Goal: Task Accomplishment & Management: Use online tool/utility

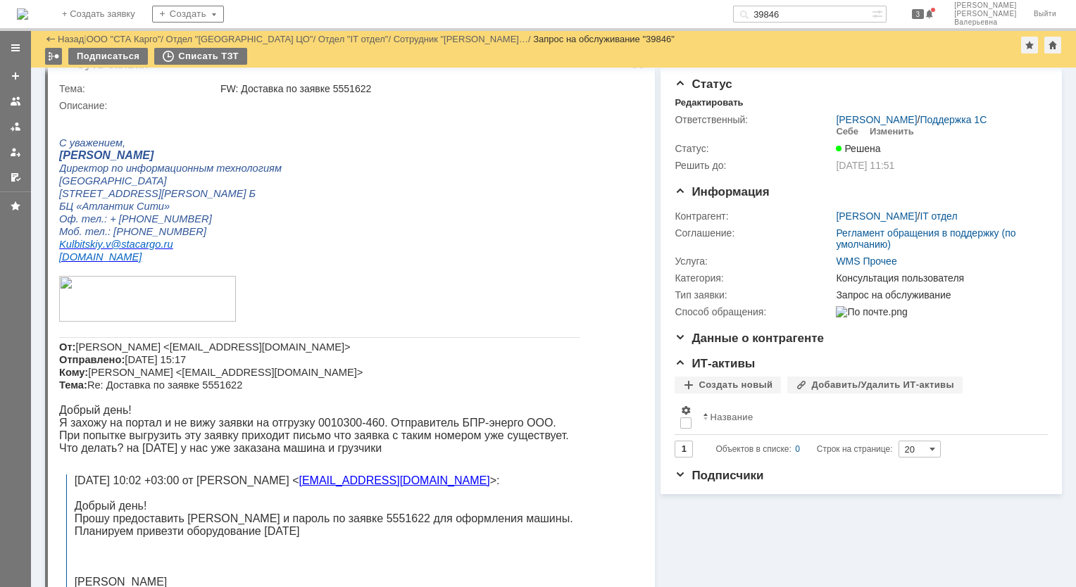
scroll to position [24, 0]
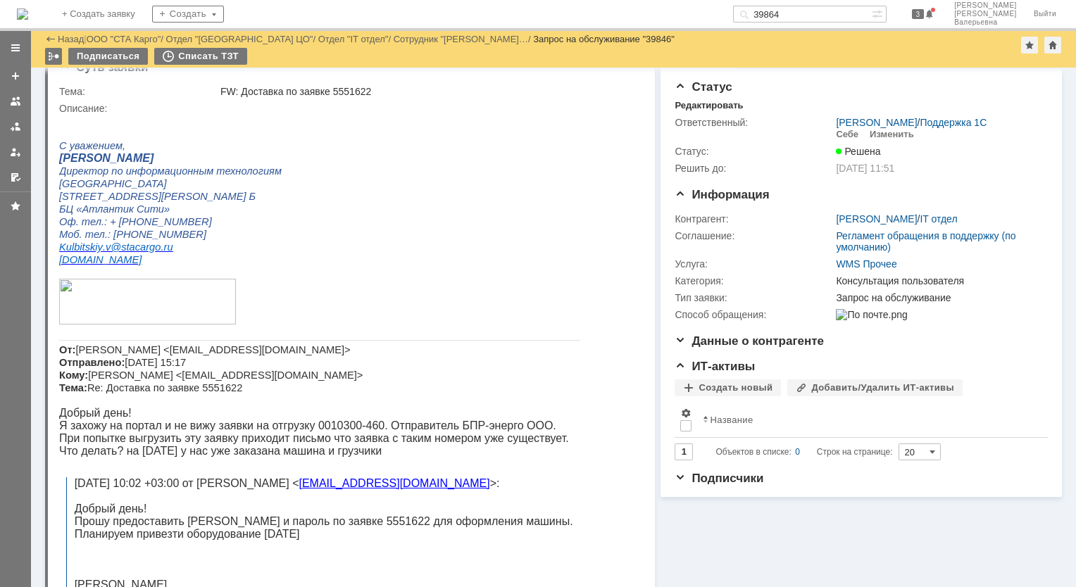
type input "39864"
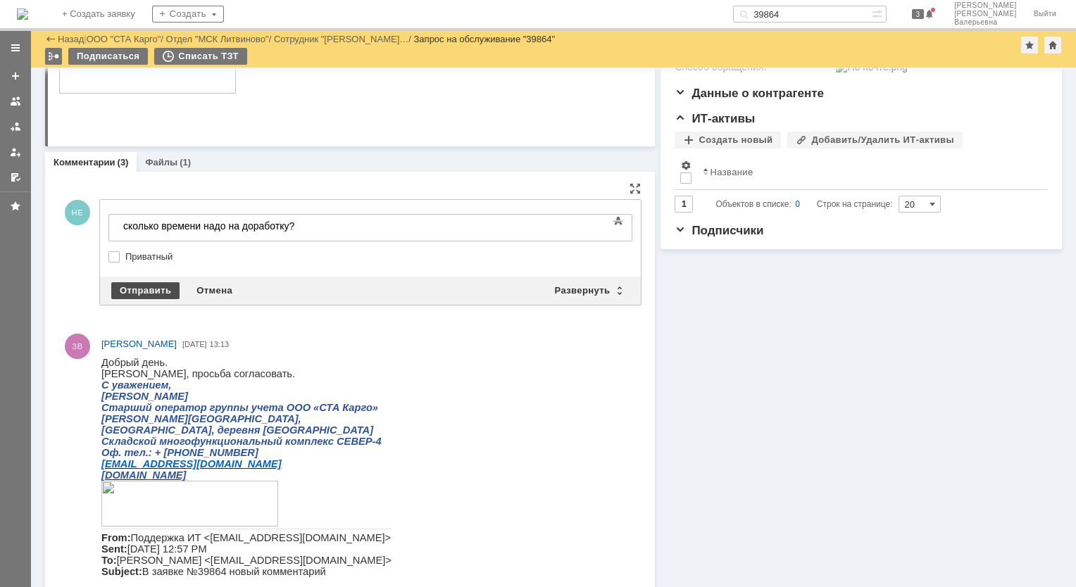
click at [125, 286] on div "Отправить" at bounding box center [145, 290] width 68 height 17
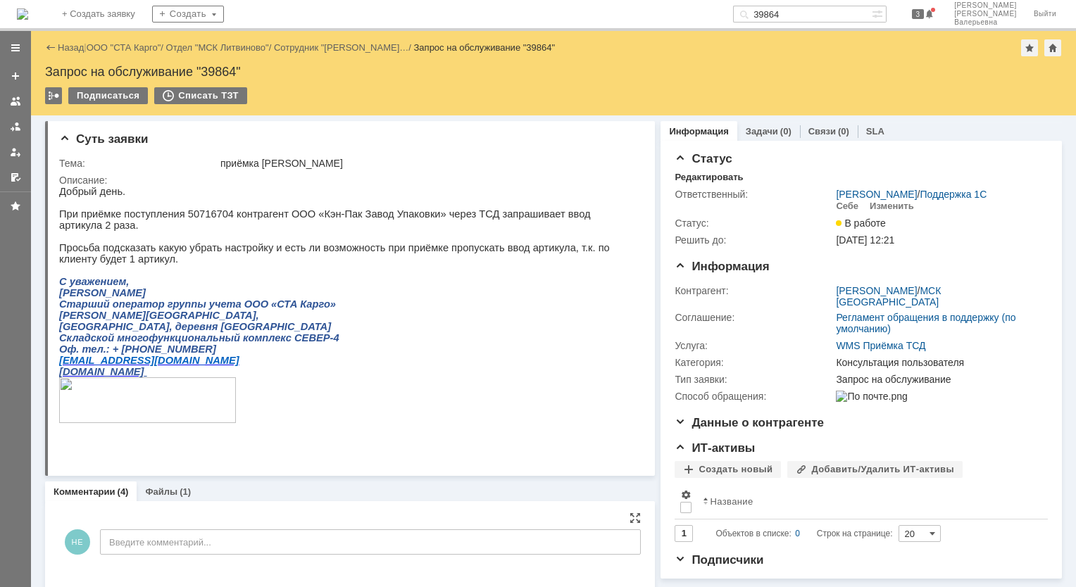
click at [730, 18] on input "39864" at bounding box center [802, 14] width 139 height 17
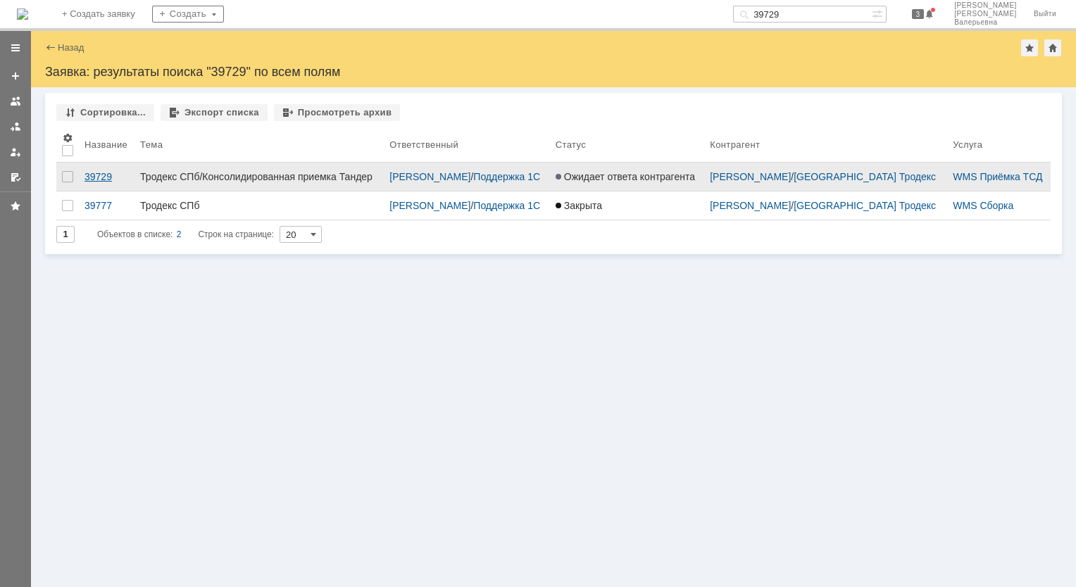
click at [98, 180] on div "39729" at bounding box center [106, 176] width 44 height 11
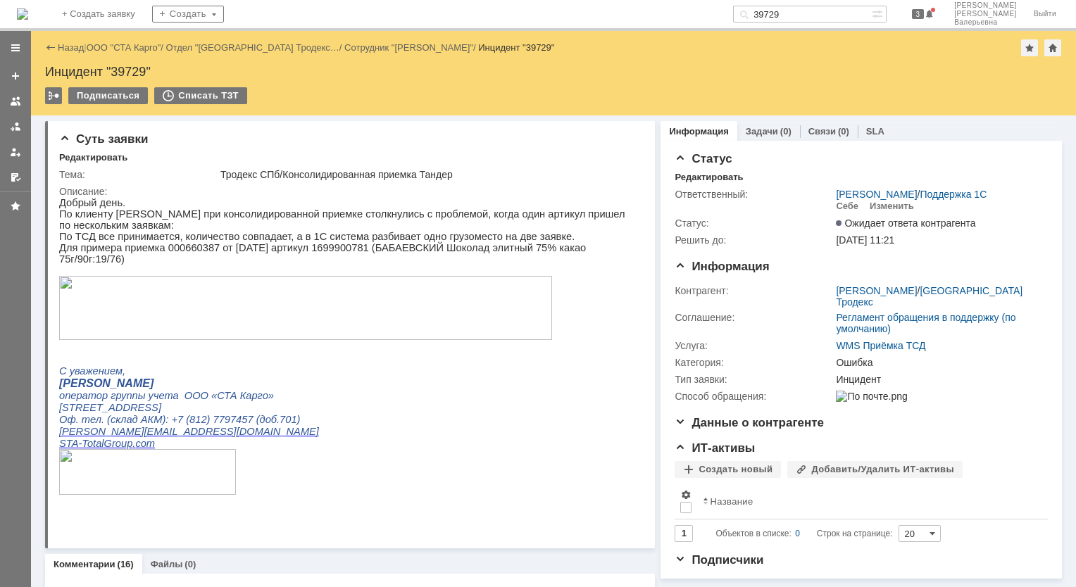
click at [140, 73] on div "Инцидент "39729"" at bounding box center [553, 72] width 1016 height 14
copy div "39729"
click at [730, 15] on input "39729" at bounding box center [802, 14] width 139 height 17
type input "39767"
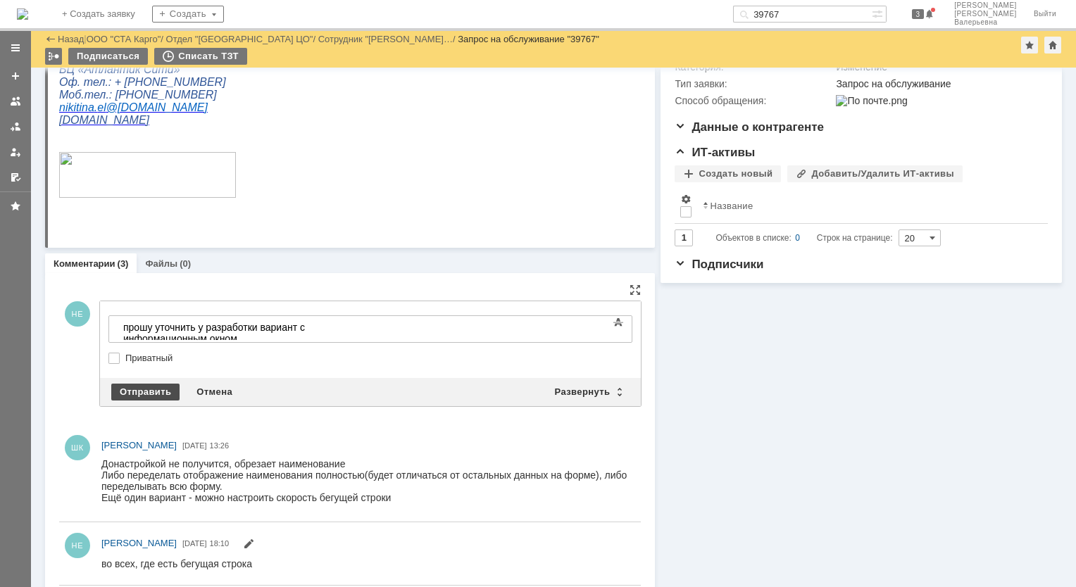
click at [159, 384] on div "Отправить" at bounding box center [145, 392] width 68 height 17
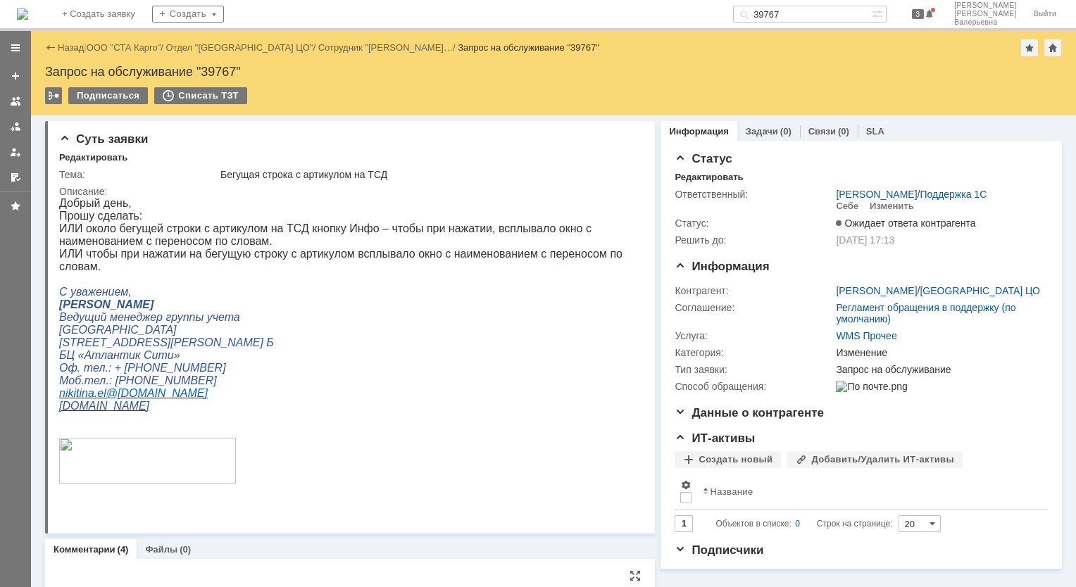
click at [127, 39] on div "Назад | ООО "СТА Карго" / Отдел "Санкт-Петербург ЦО" / Сотрудник "Никитина Елен…" at bounding box center [553, 47] width 1016 height 17
click at [127, 54] on div "Назад | ООО "СТА Карго" / Отдел "Санкт-Петербург ЦО" / Сотрудник "Никитина Елен…" at bounding box center [553, 47] width 1016 height 17
click at [127, 47] on link "ООО "СТА Карго"" at bounding box center [124, 47] width 75 height 11
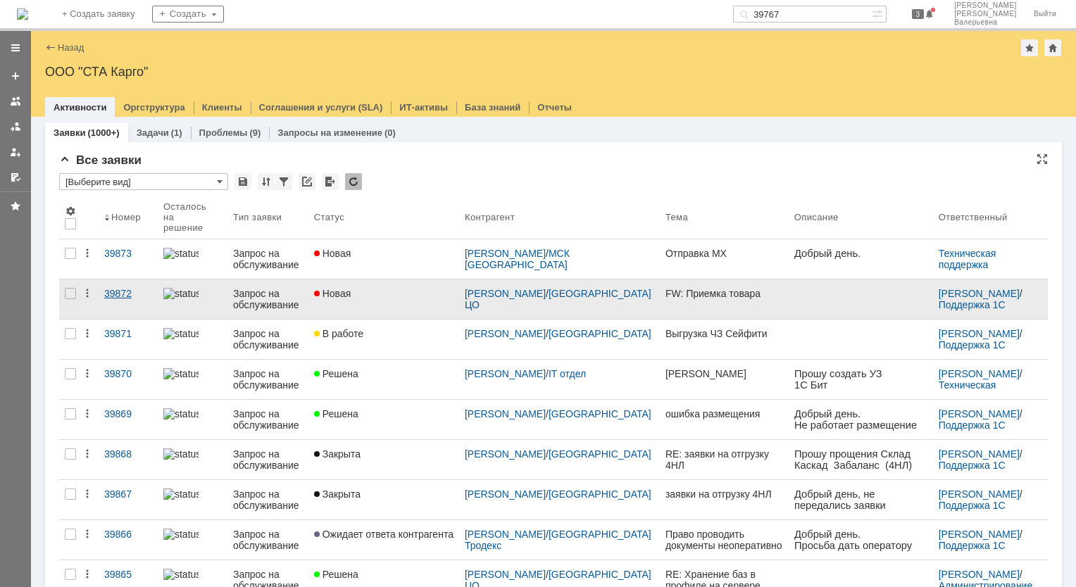
click at [114, 288] on div "39872" at bounding box center [128, 293] width 48 height 11
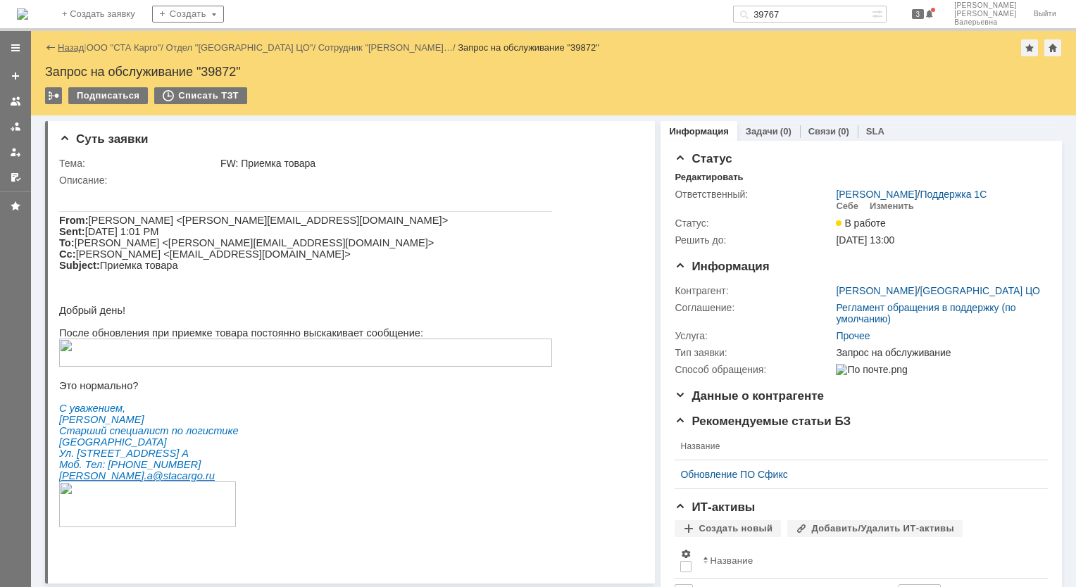
click at [64, 44] on link "Назад" at bounding box center [71, 47] width 26 height 11
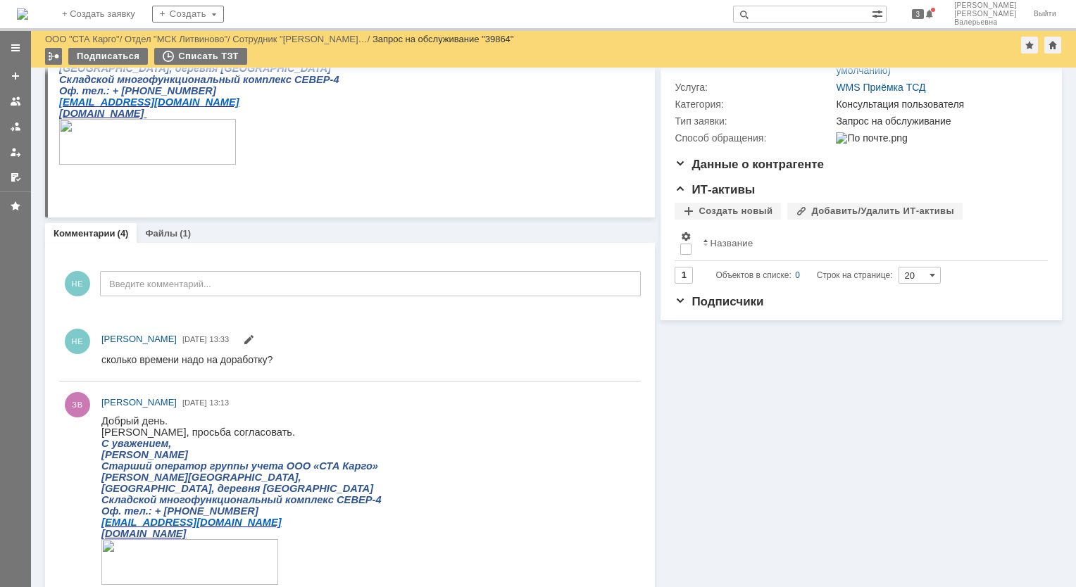
scroll to position [211, 0]
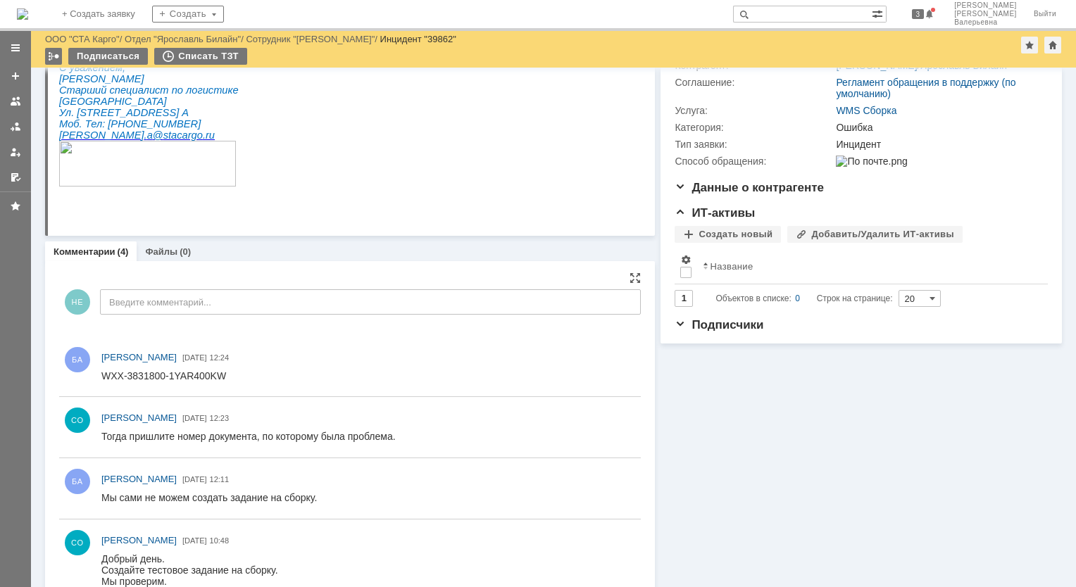
scroll to position [211, 0]
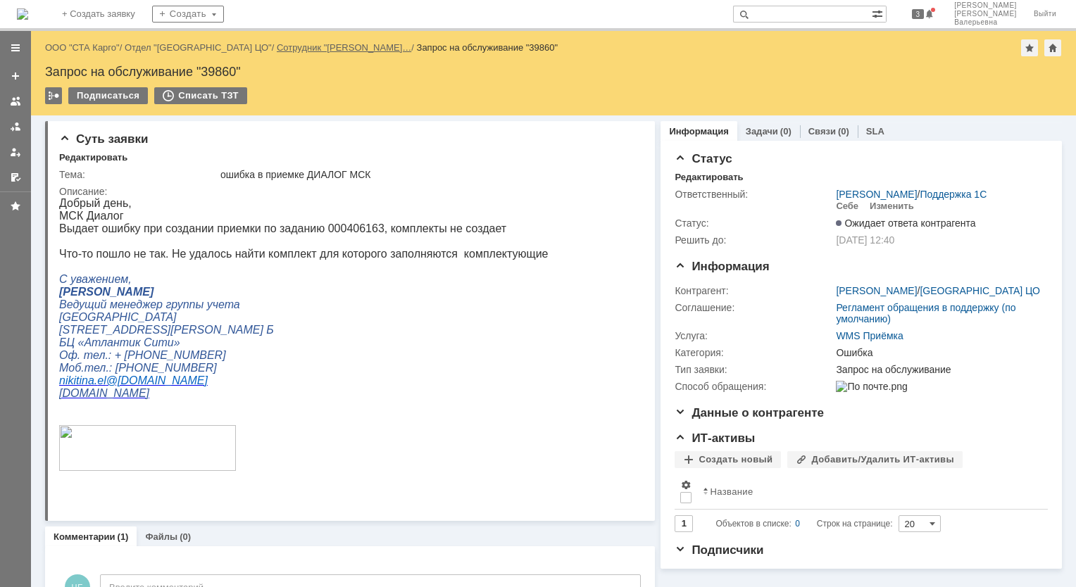
click at [339, 44] on link "Сотрудник "Никитина Елена Вале…" at bounding box center [344, 47] width 134 height 11
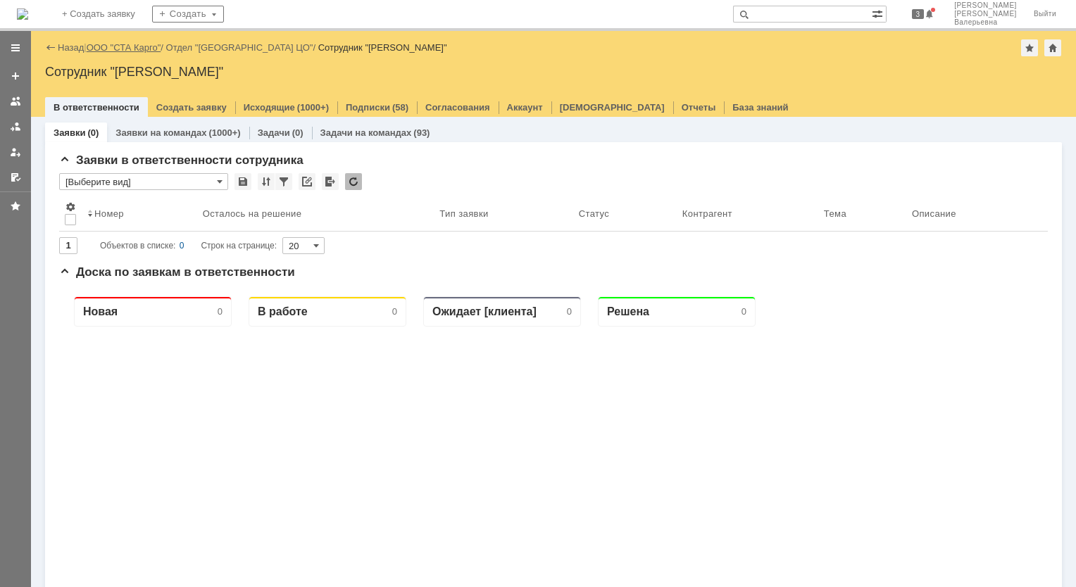
click at [126, 49] on link "ООО "СТА Карго"" at bounding box center [124, 47] width 75 height 11
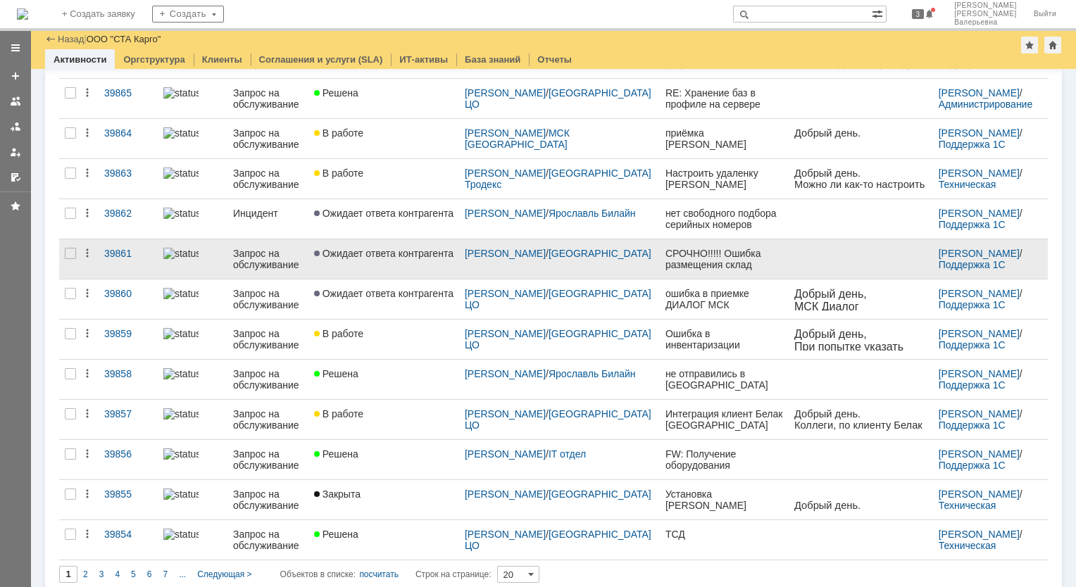
scroll to position [435, 0]
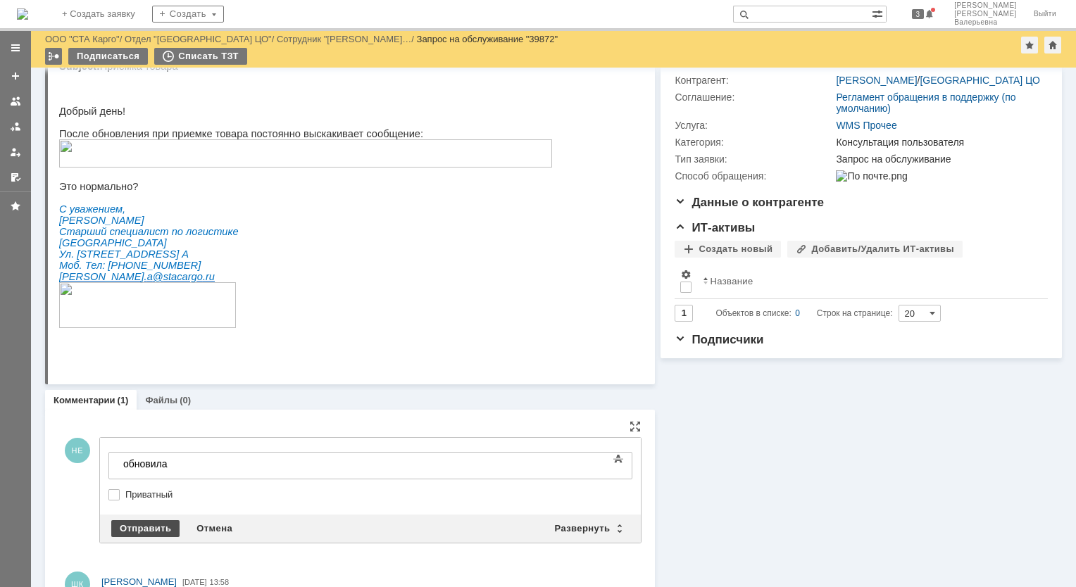
click at [130, 524] on div "Отправить" at bounding box center [145, 528] width 68 height 17
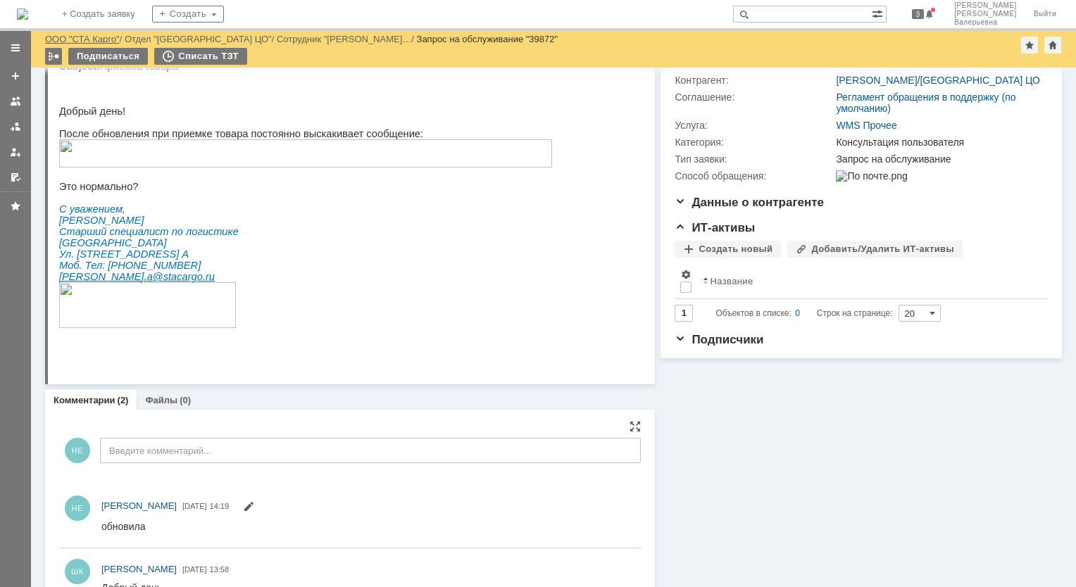
click at [74, 38] on link "ООО "СТА Карго"" at bounding box center [82, 39] width 75 height 11
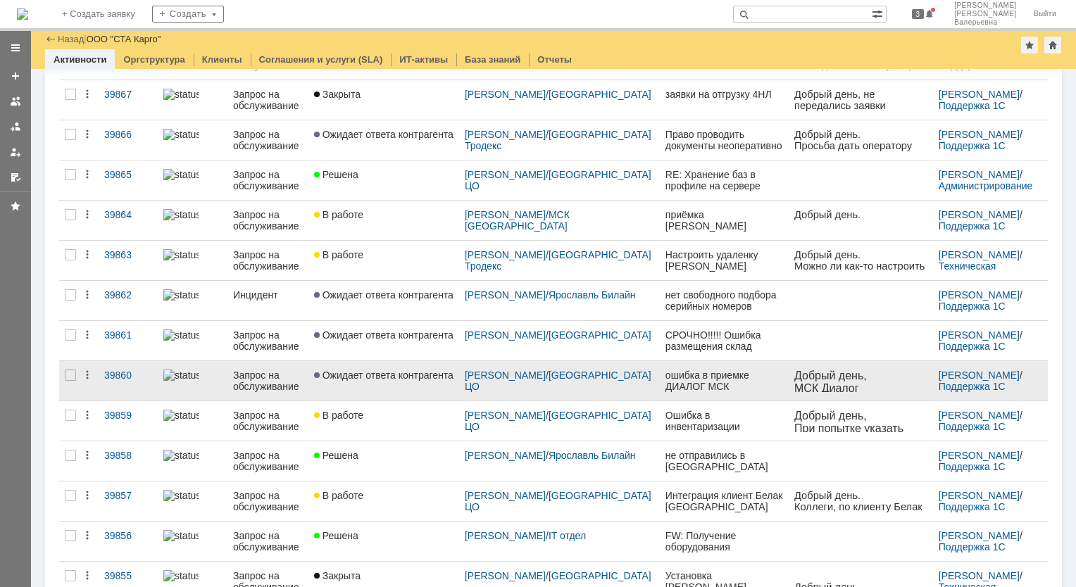
scroll to position [422, 0]
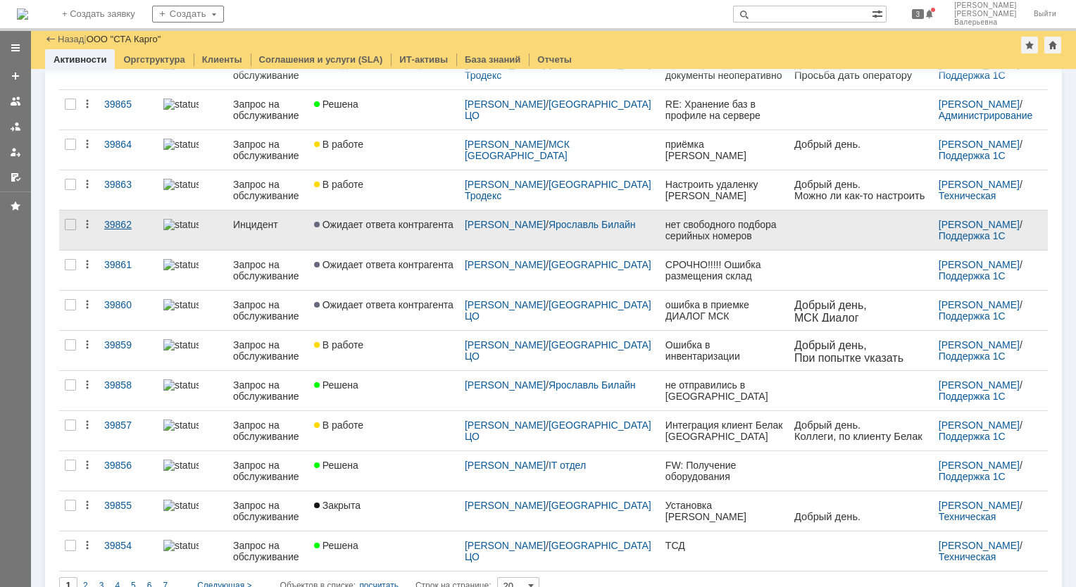
click at [124, 219] on div "39862" at bounding box center [128, 224] width 48 height 11
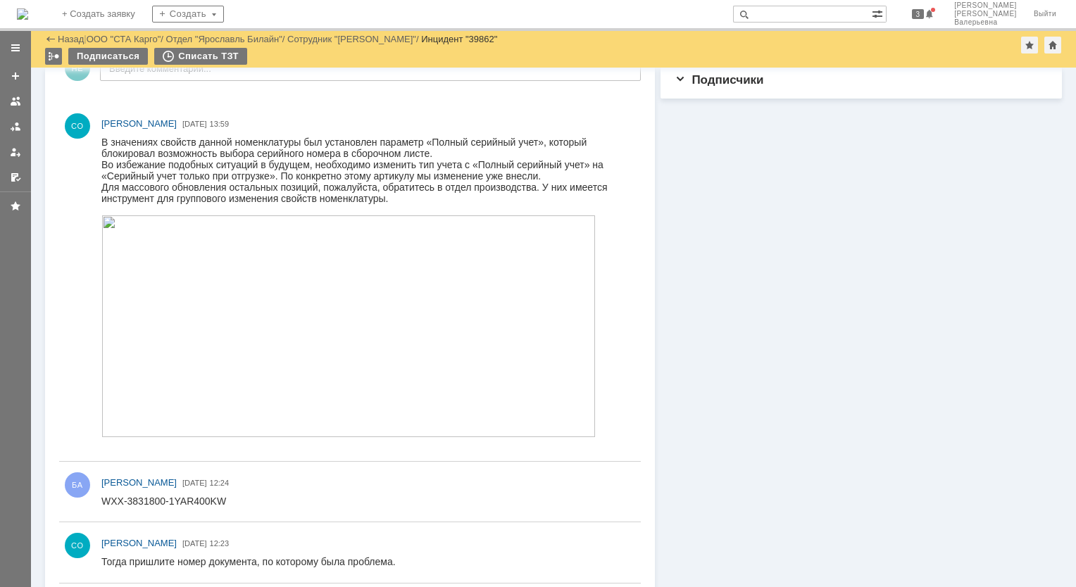
click at [807, 16] on input "text" at bounding box center [802, 14] width 139 height 17
type input "39862"
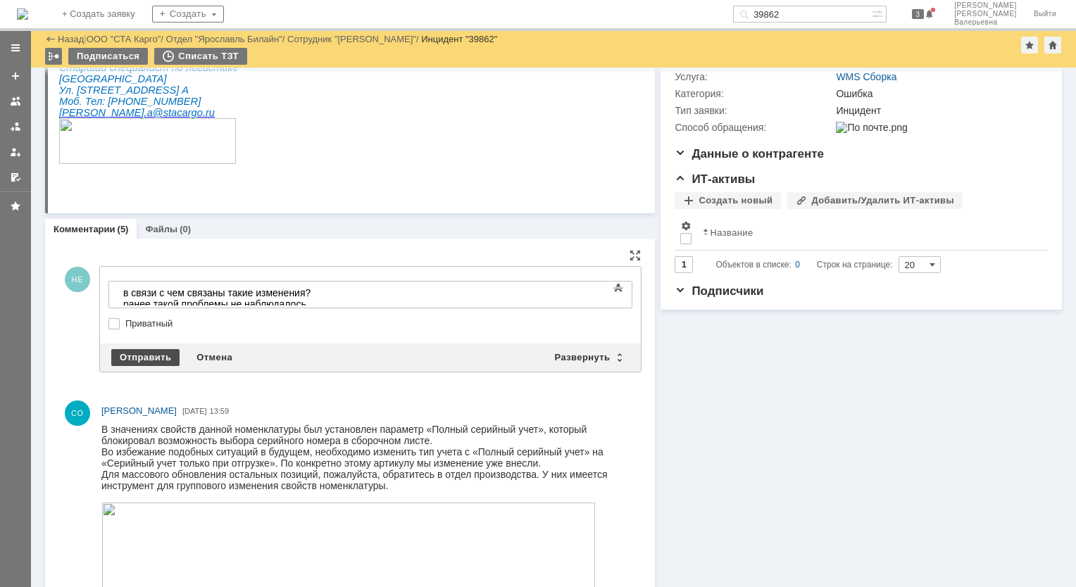
click at [154, 358] on div "Отправить" at bounding box center [145, 357] width 68 height 17
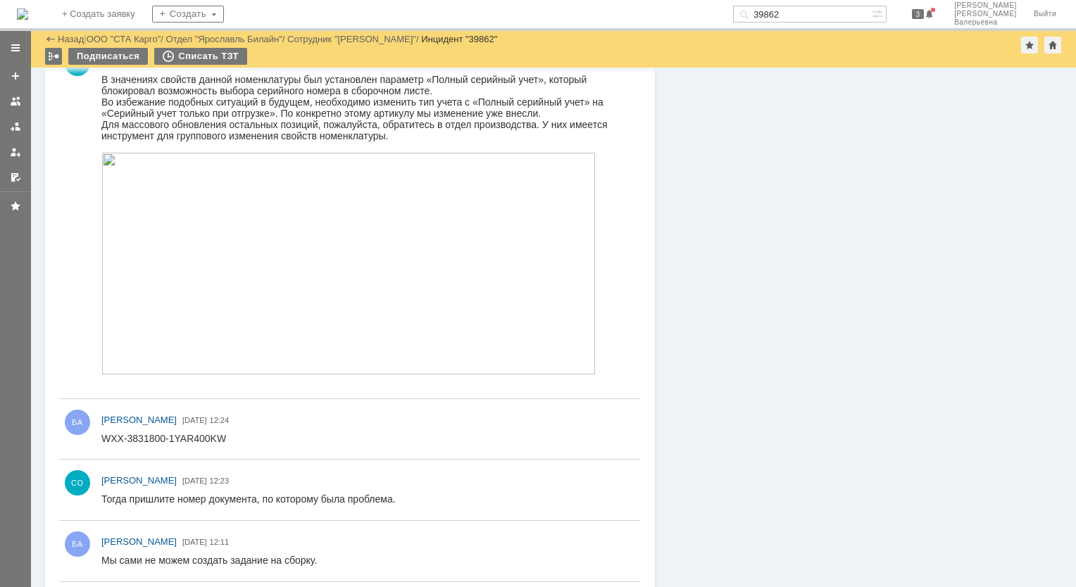
scroll to position [646, 0]
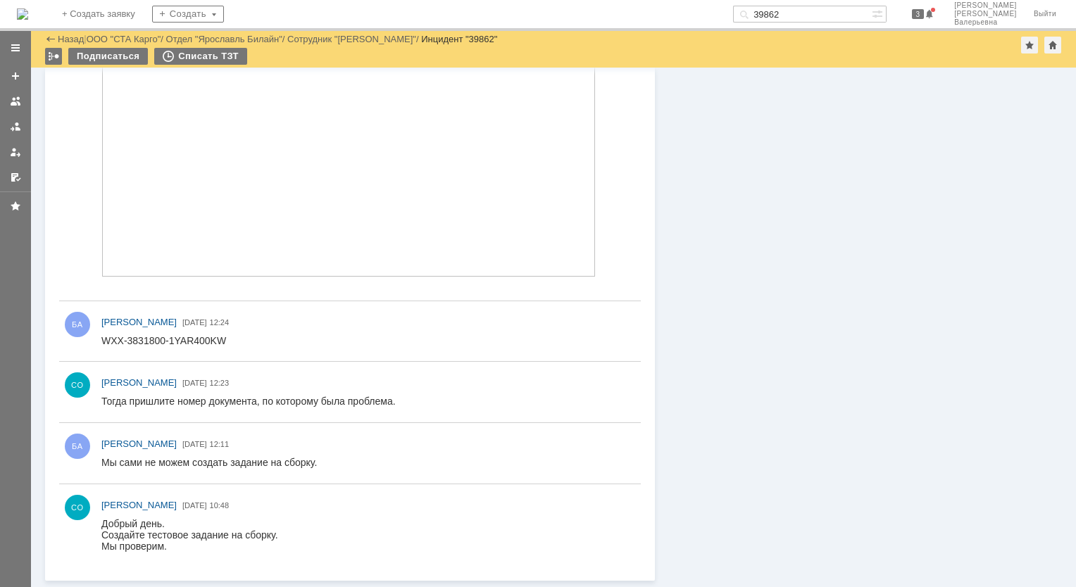
click at [222, 339] on html "WXX-3831800-1YAR400KW" at bounding box center [364, 340] width 527 height 13
click at [220, 334] on div "WXX-3831800-1YAR400KW" at bounding box center [163, 339] width 125 height 11
click at [225, 339] on html "WXX-3831800-1YAR400KW" at bounding box center [364, 340] width 527 height 13
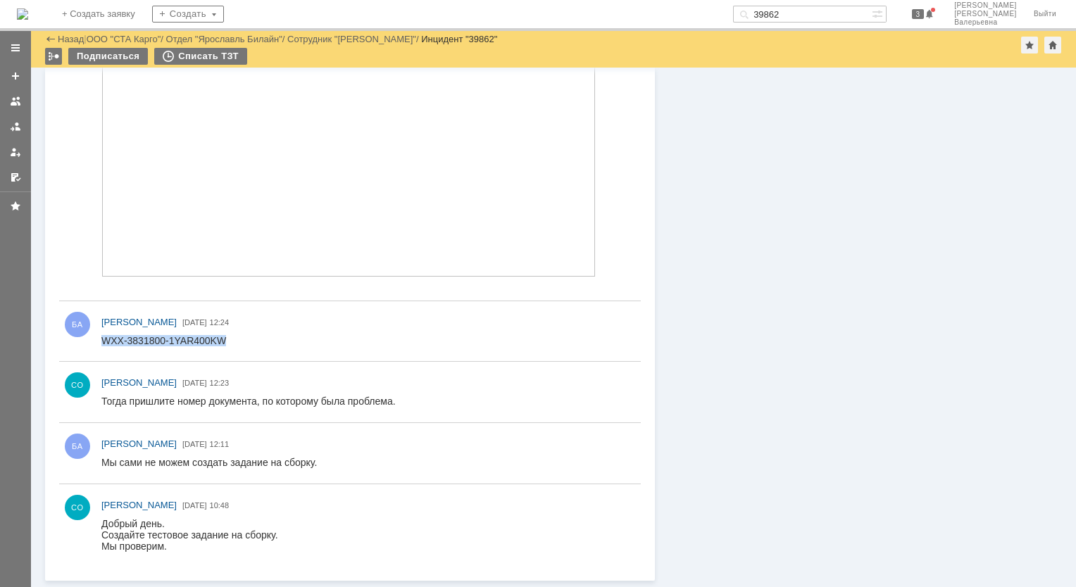
drag, startPoint x: 220, startPoint y: 341, endPoint x: 96, endPoint y: 344, distance: 123.9
click at [101, 344] on html "WXX-3831800-1YAR400KW" at bounding box center [364, 340] width 527 height 13
copy div "WXX-3831800-1YAR400KW"
